Goal: Information Seeking & Learning: Learn about a topic

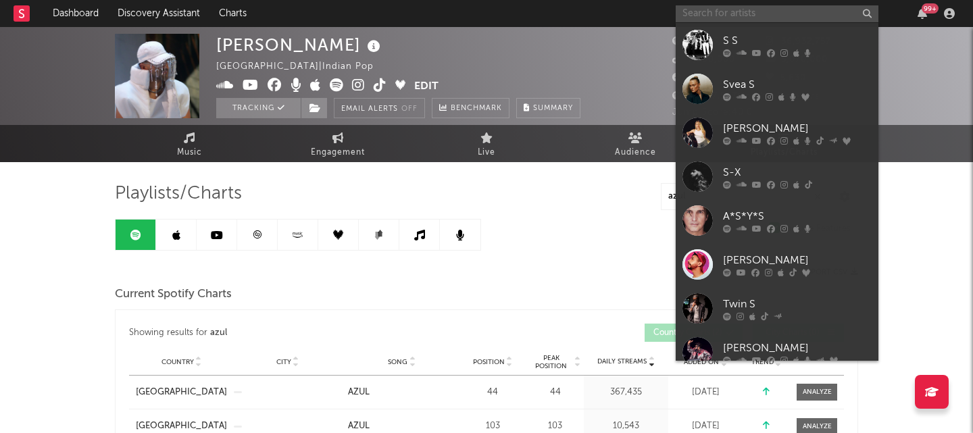
click at [749, 12] on input "text" at bounding box center [777, 13] width 203 height 17
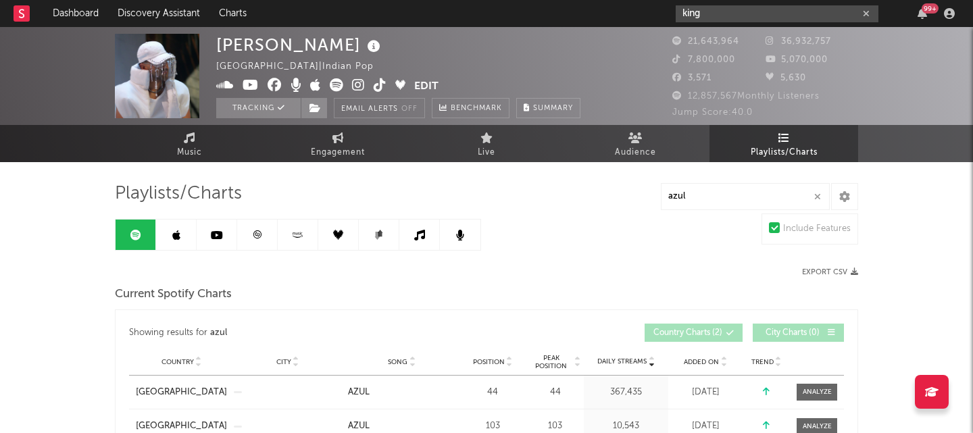
click at [728, 16] on input "king" at bounding box center [777, 13] width 203 height 17
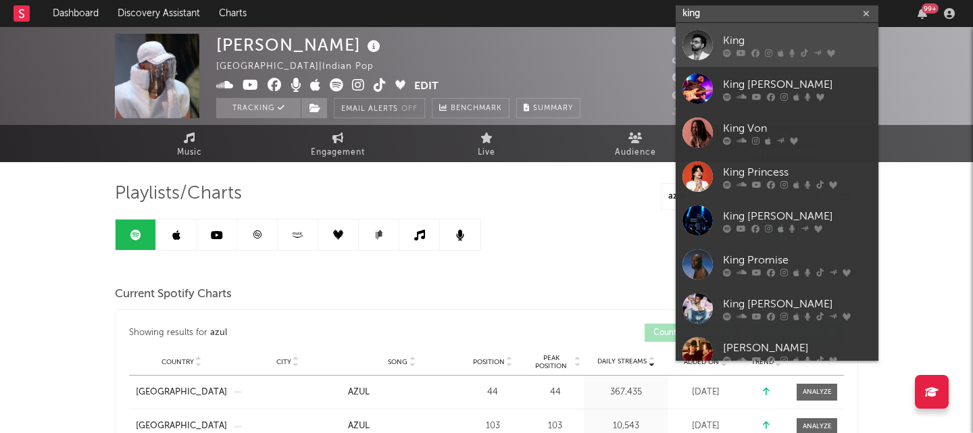
type input "king"
click at [741, 37] on div "King" at bounding box center [797, 40] width 149 height 16
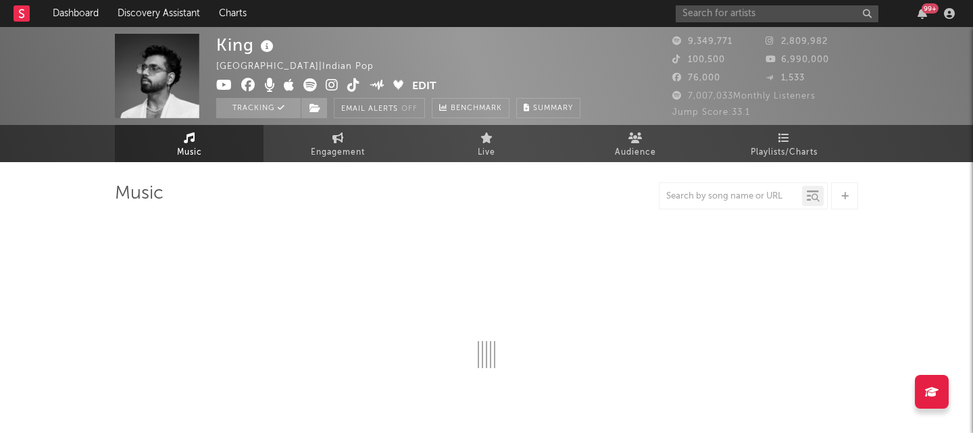
select select "6m"
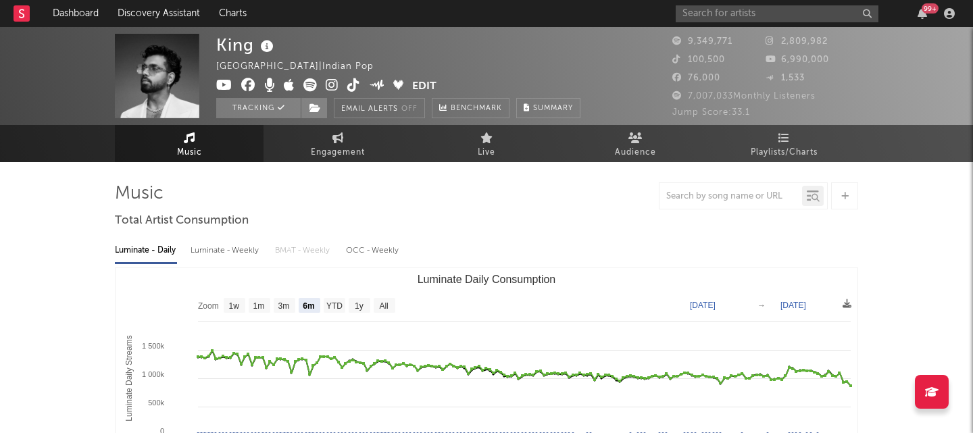
select select "6m"
click at [801, 142] on link "Playlists/Charts" at bounding box center [784, 143] width 149 height 37
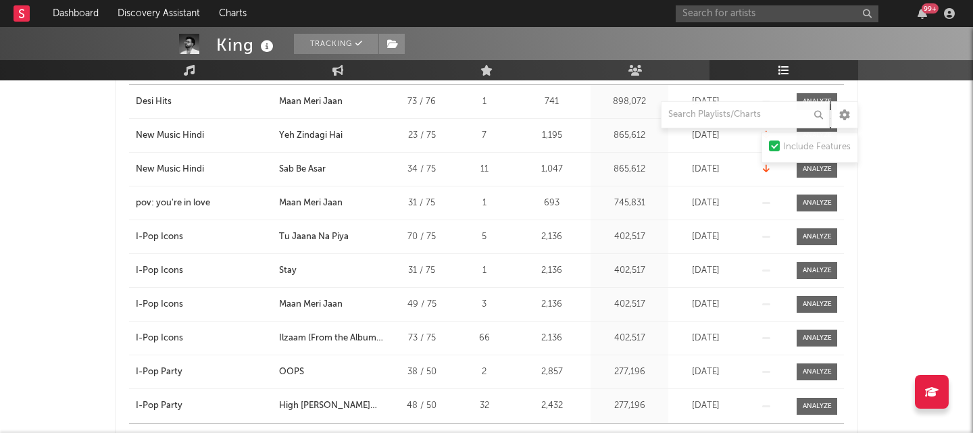
scroll to position [772, 0]
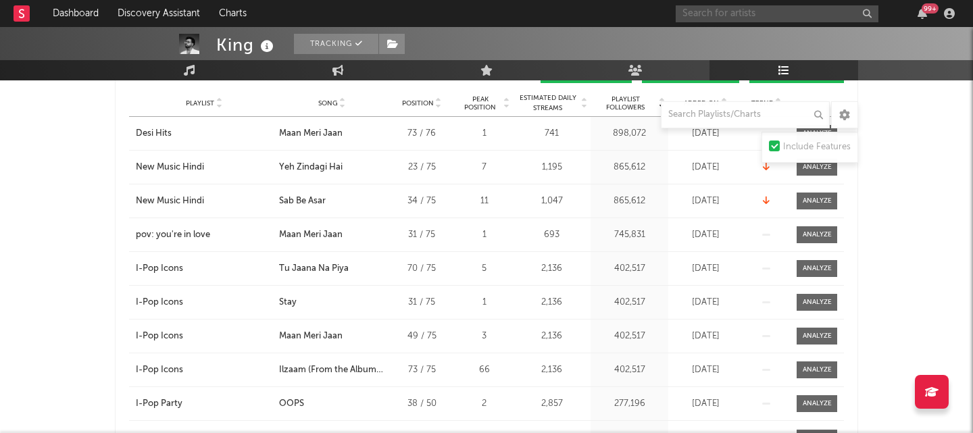
click at [758, 11] on input "text" at bounding box center [777, 13] width 203 height 17
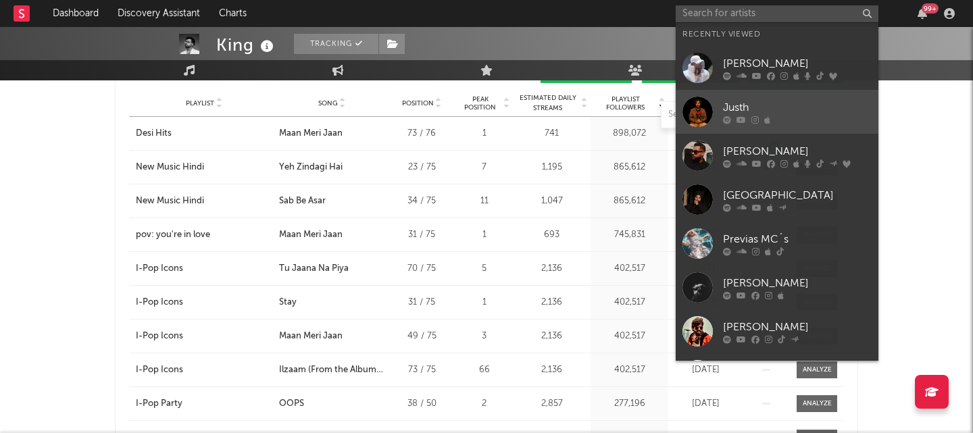
click at [750, 99] on link "Justh" at bounding box center [777, 112] width 203 height 44
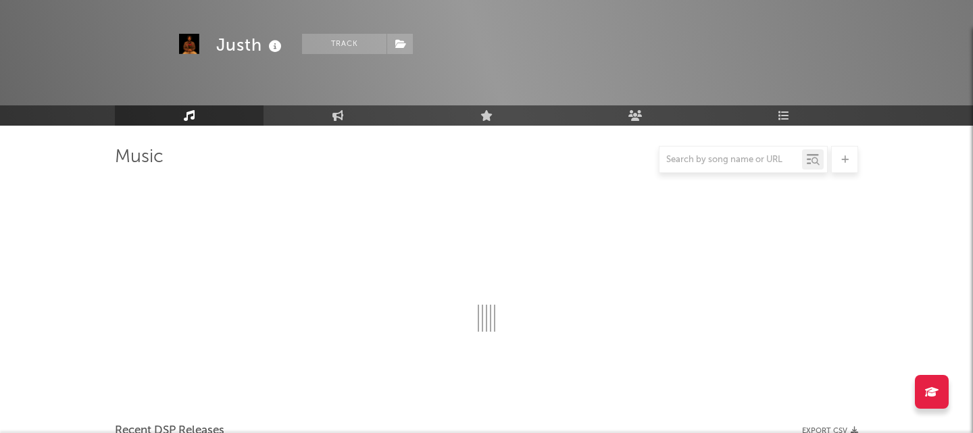
scroll to position [772, 0]
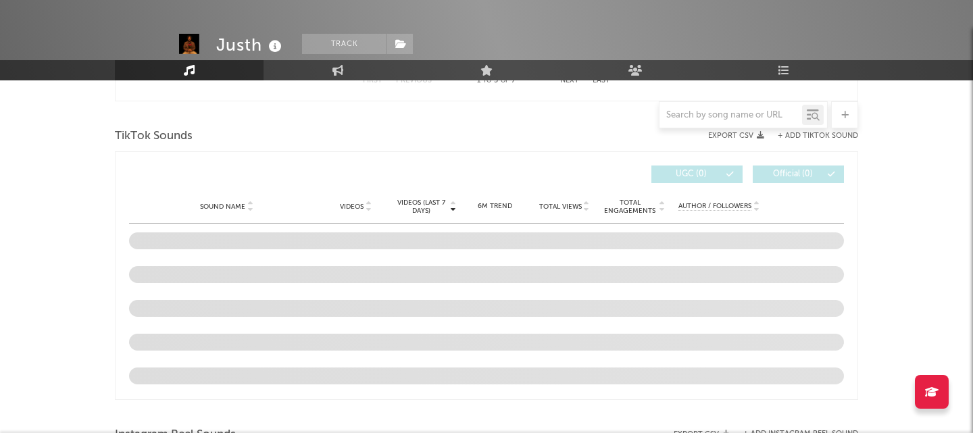
select select "6m"
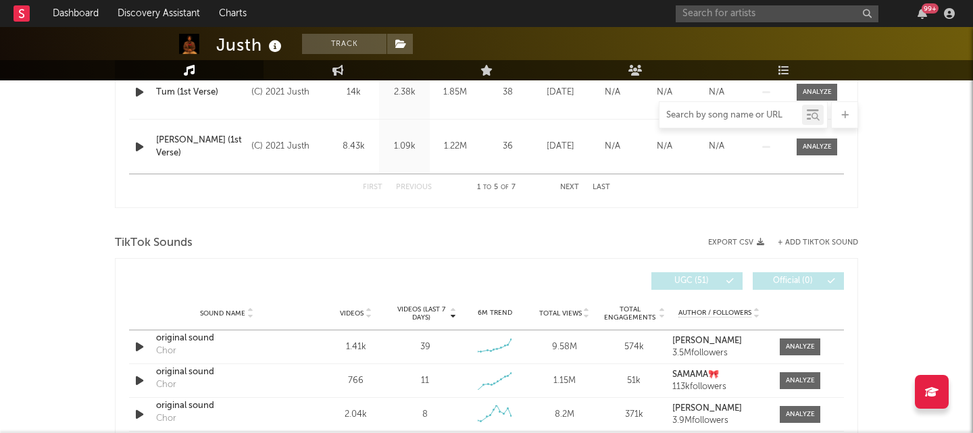
click at [768, 117] on input "text" at bounding box center [731, 115] width 143 height 11
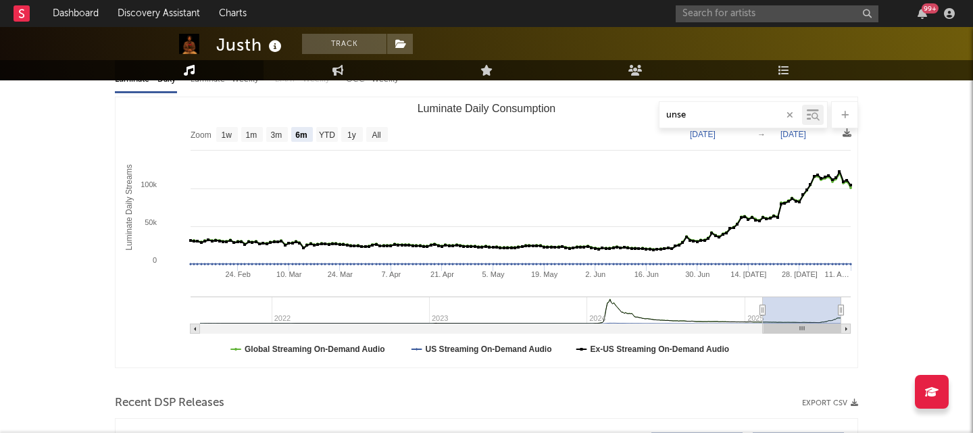
scroll to position [0, 0]
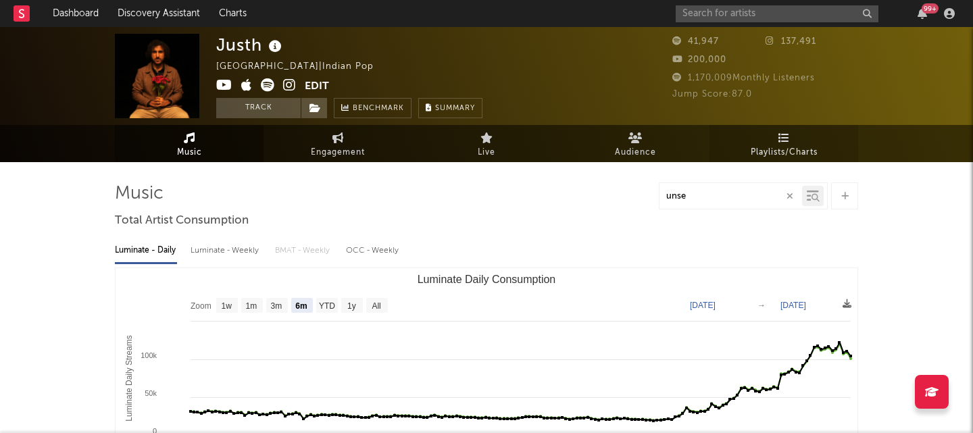
type input "unse"
click at [797, 139] on link "Playlists/Charts" at bounding box center [784, 143] width 149 height 37
